Goal: Task Accomplishment & Management: Use online tool/utility

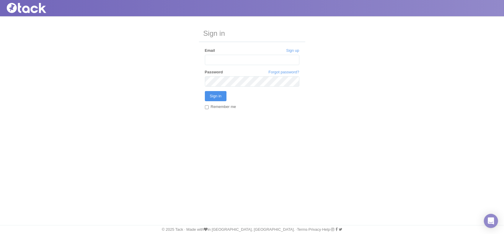
type input "[EMAIL_ADDRESS][DOMAIN_NAME]"
click at [212, 97] on input "Sign in" at bounding box center [216, 96] width 22 height 10
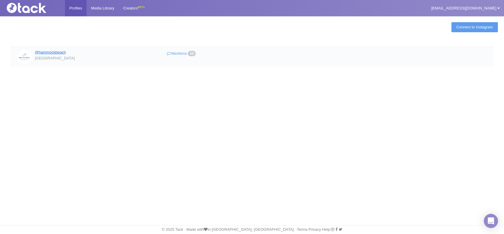
click at [56, 51] on link "@hammockbeach" at bounding box center [50, 52] width 31 height 4
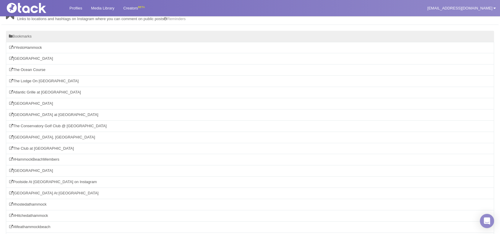
scroll to position [95, 0]
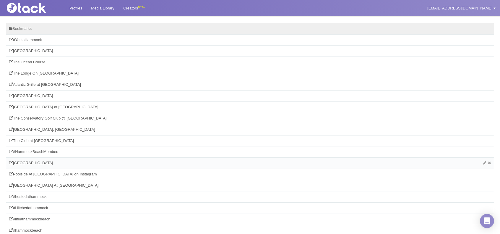
click at [53, 163] on li "Hammock Beach Golf Resort & Spa" at bounding box center [250, 163] width 488 height 12
click at [51, 160] on div "Hammock Beach Golf Resort & Spa" at bounding box center [250, 162] width 482 height 5
